Goal: Task Accomplishment & Management: Manage account settings

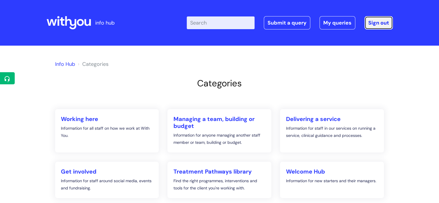
click at [381, 22] on link "Sign out" at bounding box center [378, 22] width 28 height 13
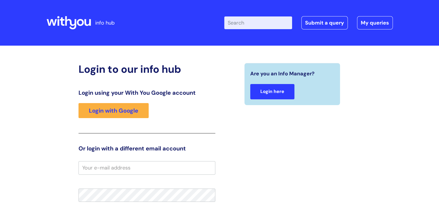
click at [279, 93] on link "Login here" at bounding box center [272, 91] width 44 height 15
